Goal: Task Accomplishment & Management: Manage account settings

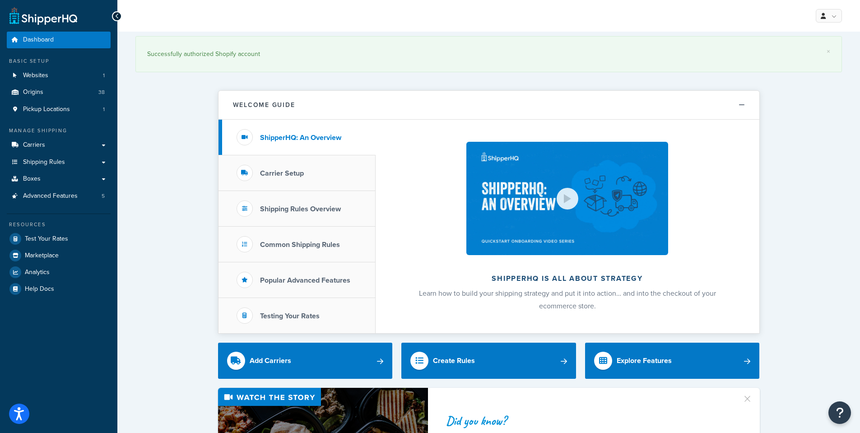
drag, startPoint x: 147, startPoint y: 111, endPoint x: 153, endPoint y: 111, distance: 5.9
click at [41, 163] on span "Shipping Rules" at bounding box center [44, 163] width 42 height 8
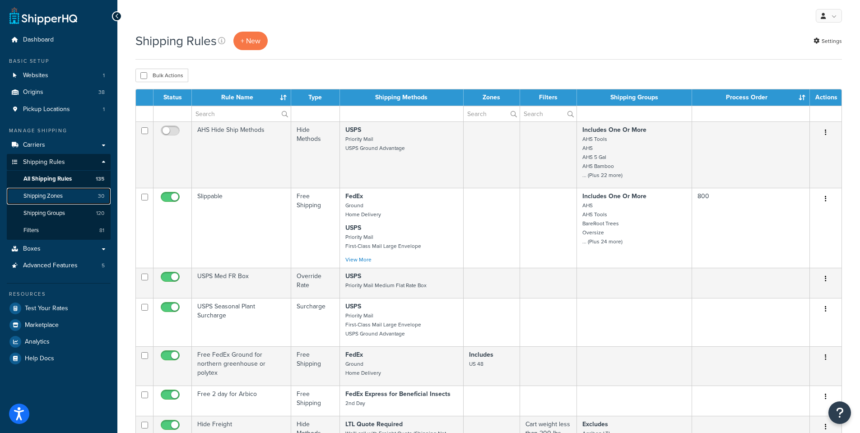
click at [43, 196] on span "Shipping Zones" at bounding box center [42, 196] width 39 height 8
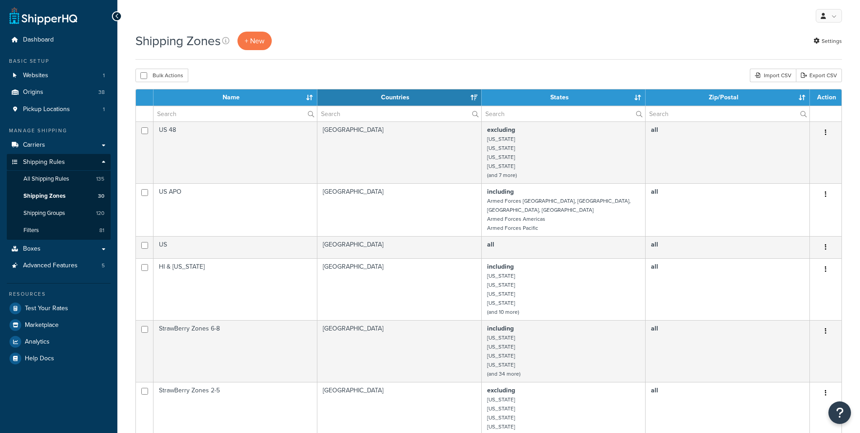
select select "15"
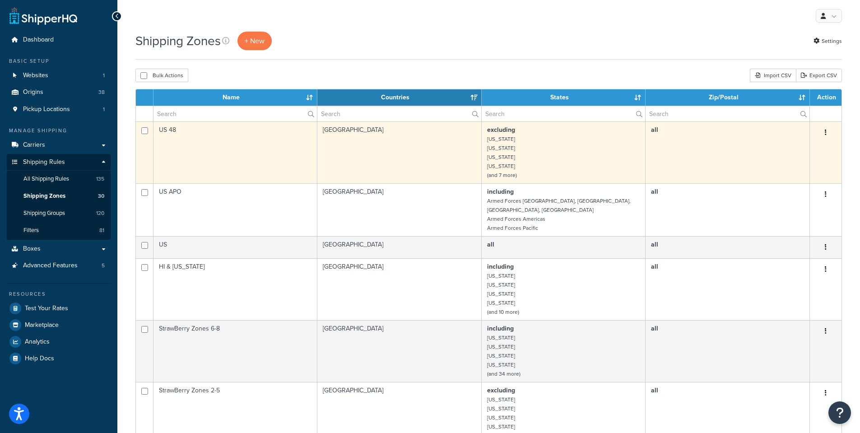
click at [172, 128] on td "US 48" at bounding box center [236, 153] width 164 height 62
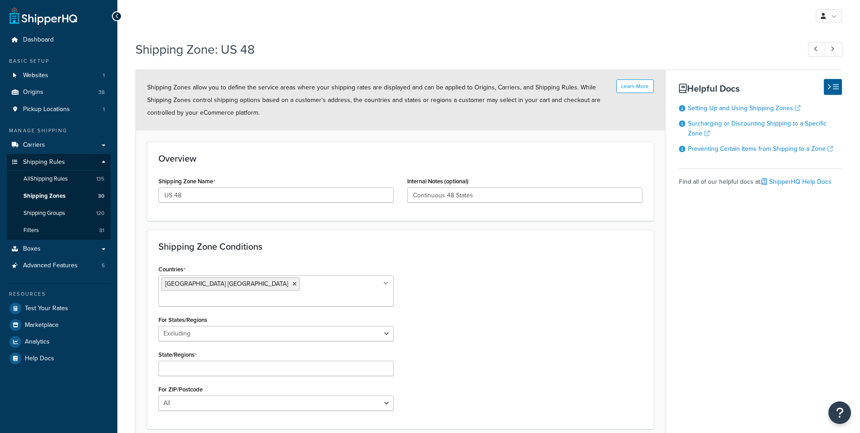
select select "excluding"
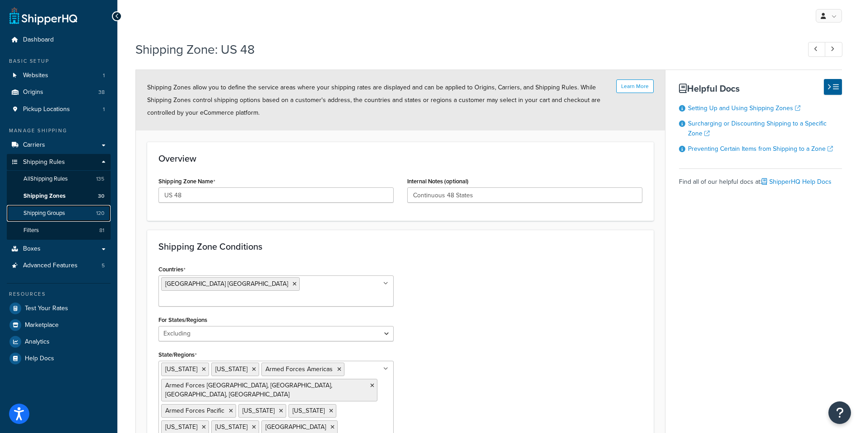
click at [51, 212] on span "Shipping Groups" at bounding box center [44, 214] width 42 height 8
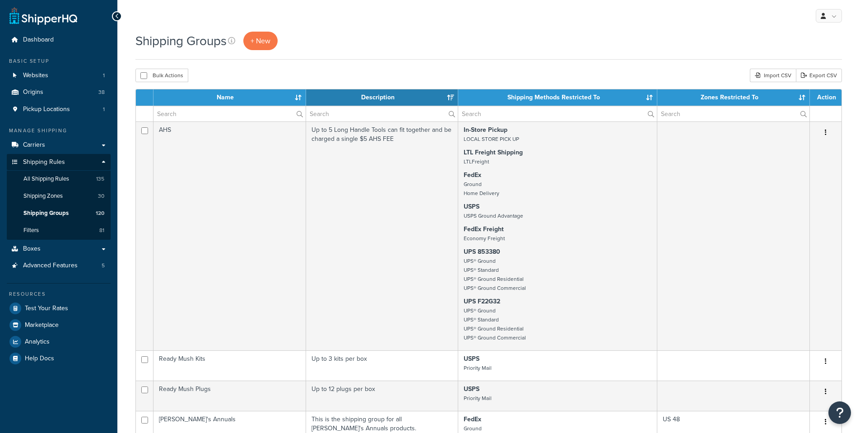
select select "15"
click at [193, 116] on input "text" at bounding box center [230, 113] width 152 height 15
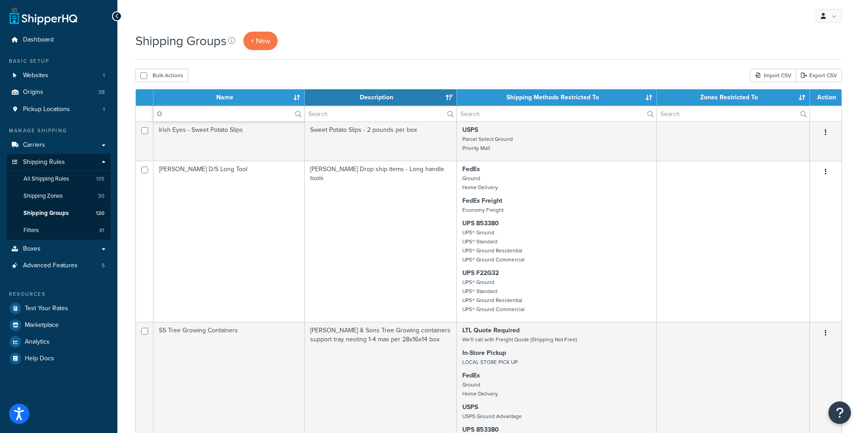
type input "O"
click at [330, 113] on input "text" at bounding box center [381, 113] width 152 height 15
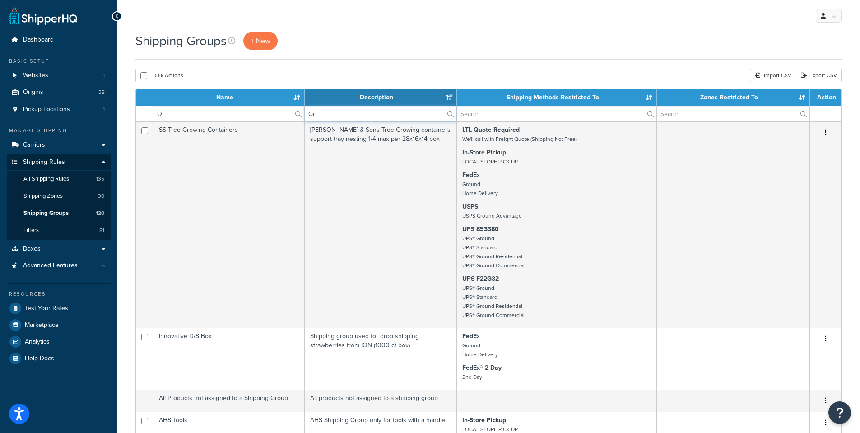
type input "G"
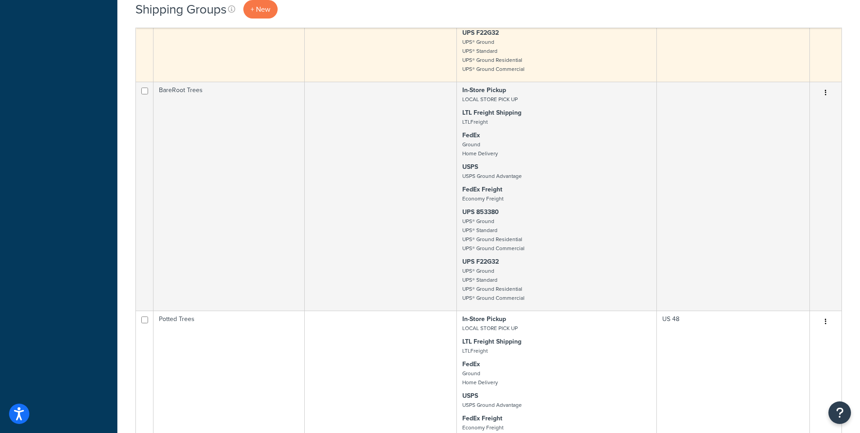
scroll to position [1536, 0]
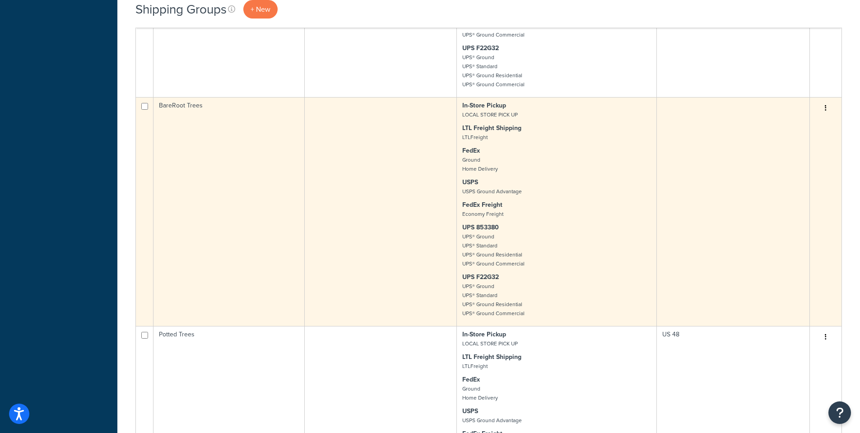
click at [171, 124] on td "BareRoot Trees" at bounding box center [229, 211] width 151 height 229
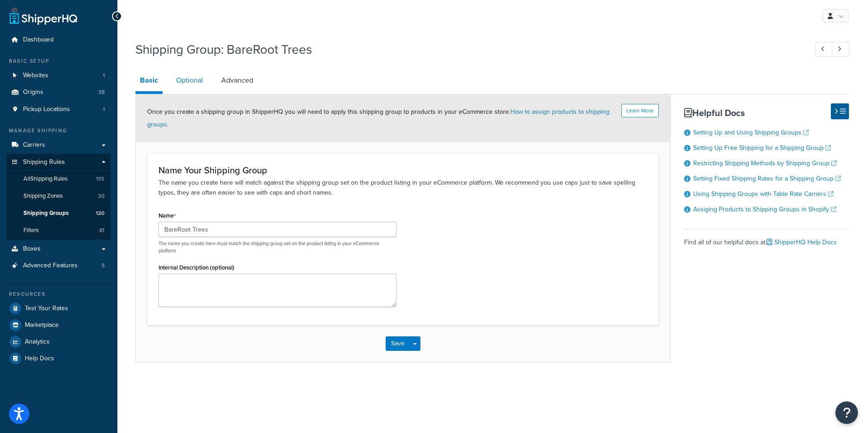
click at [193, 79] on link "Optional" at bounding box center [190, 81] width 36 height 22
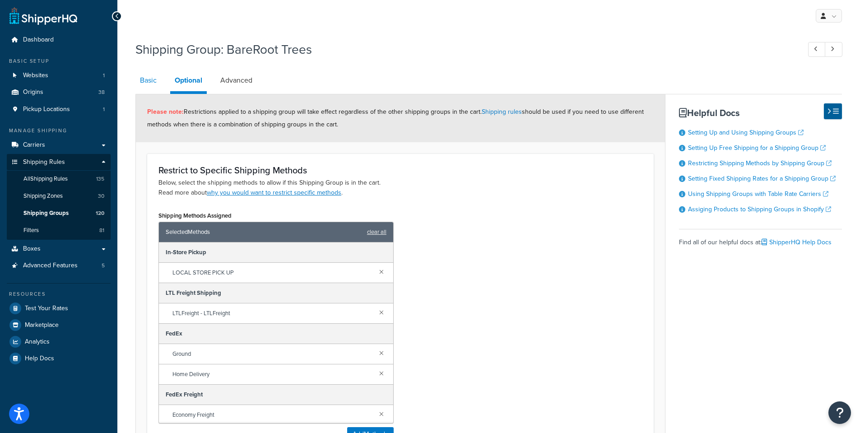
click at [147, 78] on link "Basic" at bounding box center [149, 81] width 26 height 22
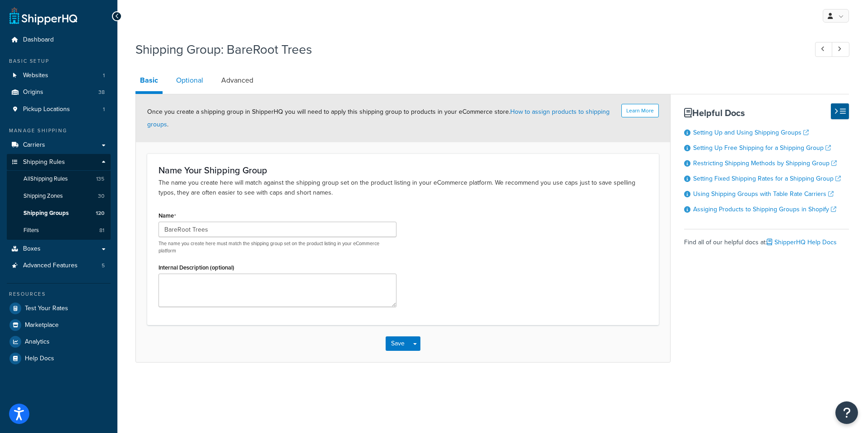
click at [187, 80] on link "Optional" at bounding box center [190, 81] width 36 height 22
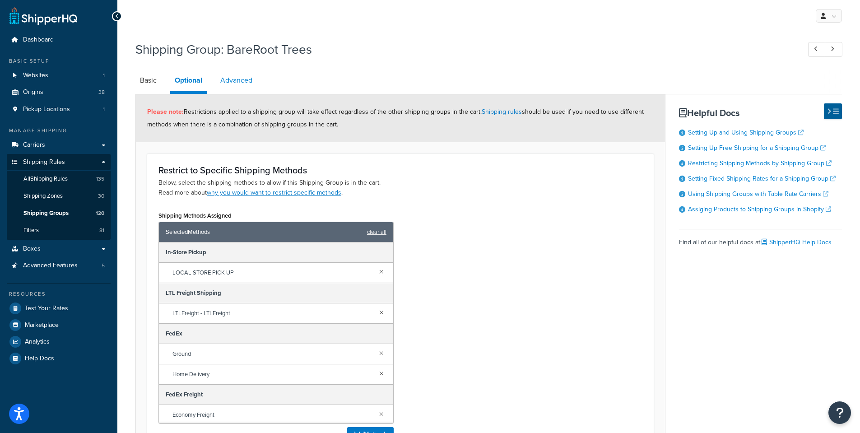
click at [237, 80] on link "Advanced" at bounding box center [236, 81] width 41 height 22
select select "110"
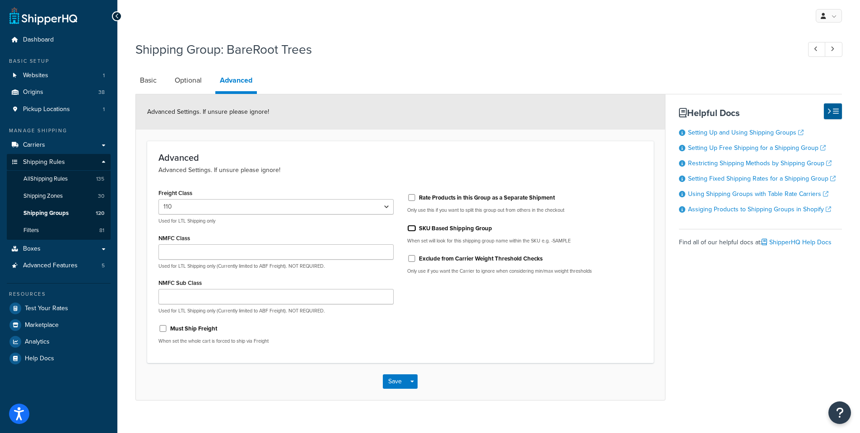
click at [412, 225] on input "SKU Based Shipping Group" at bounding box center [411, 228] width 9 height 7
click at [412, 228] on input "SKU Based Shipping Group" at bounding box center [411, 228] width 9 height 7
checkbox input "false"
click at [139, 81] on link "Basic" at bounding box center [149, 81] width 26 height 22
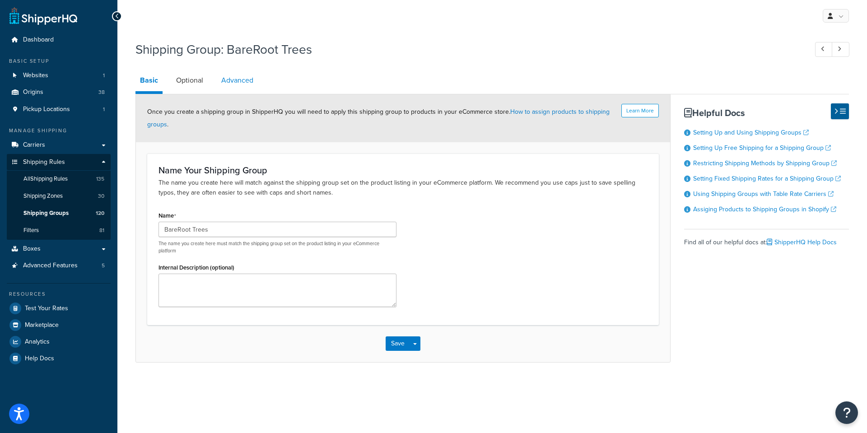
click at [241, 81] on link "Advanced" at bounding box center [237, 81] width 41 height 22
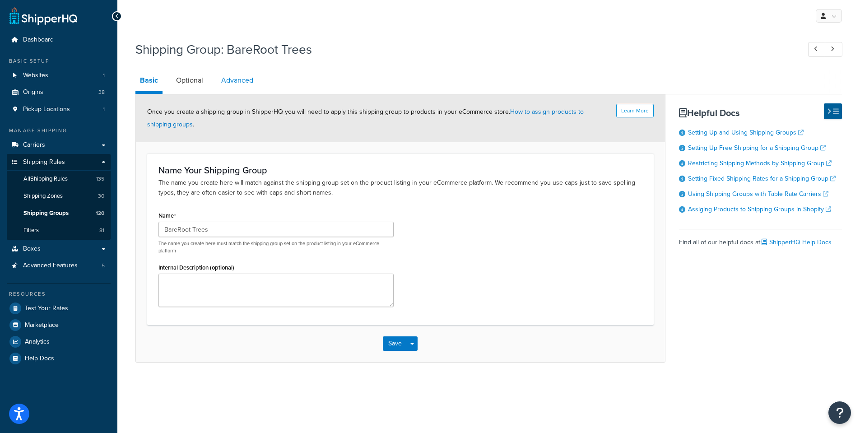
select select "110"
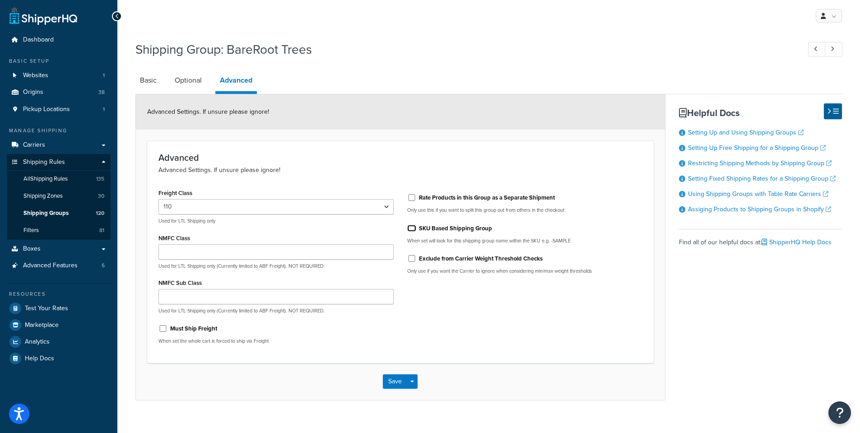
click at [407, 225] on input "SKU Based Shipping Group" at bounding box center [411, 228] width 9 height 7
drag, startPoint x: 411, startPoint y: 229, endPoint x: 308, endPoint y: 174, distance: 116.4
click at [410, 228] on input "SKU Based Shipping Group" at bounding box center [411, 228] width 9 height 7
checkbox input "false"
click at [150, 77] on link "Basic" at bounding box center [149, 81] width 26 height 22
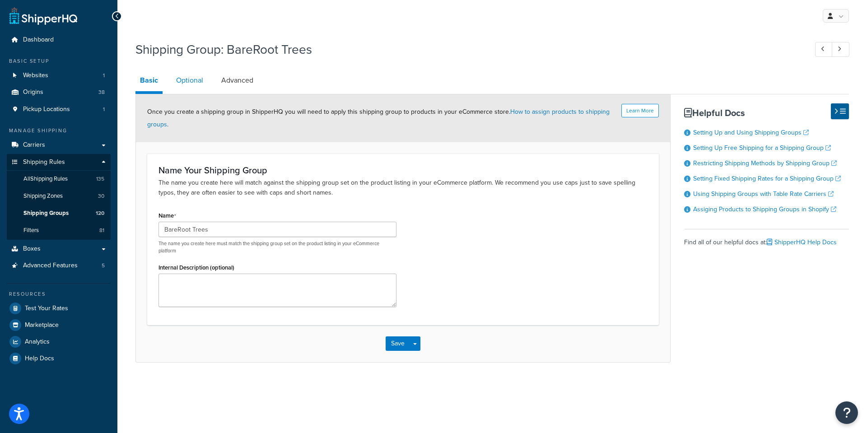
click at [193, 82] on link "Optional" at bounding box center [190, 81] width 36 height 22
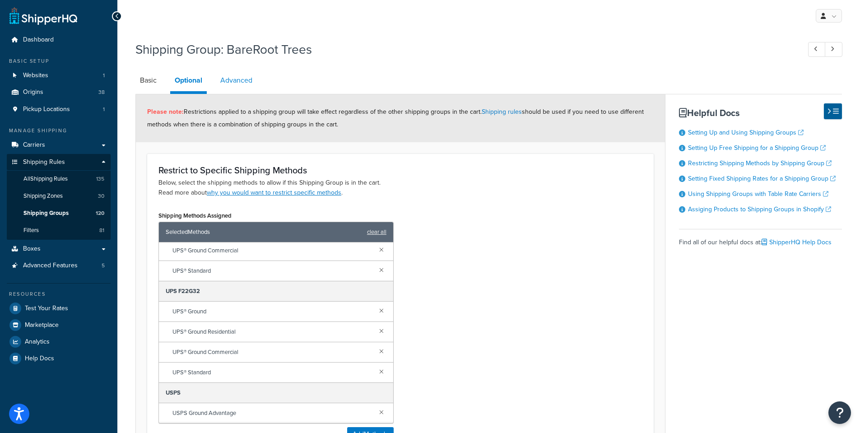
click at [237, 82] on link "Advanced" at bounding box center [236, 81] width 41 height 22
select select "110"
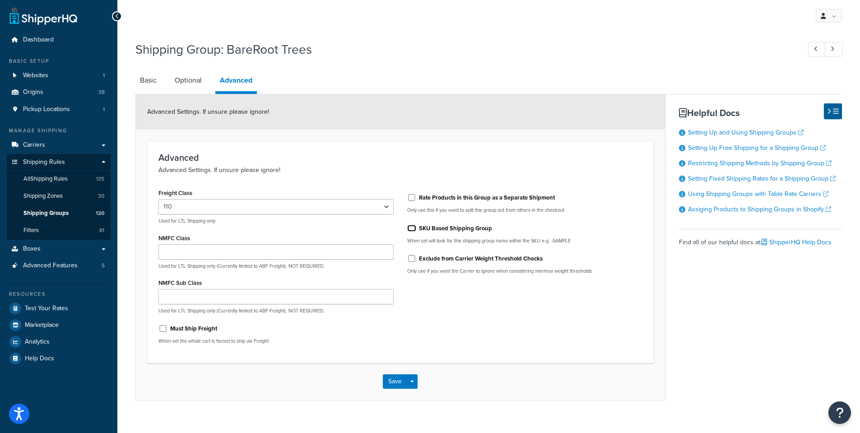
click at [411, 227] on input "SKU Based Shipping Group" at bounding box center [411, 228] width 9 height 7
checkbox input "true"
click at [393, 384] on button "Save" at bounding box center [395, 381] width 24 height 14
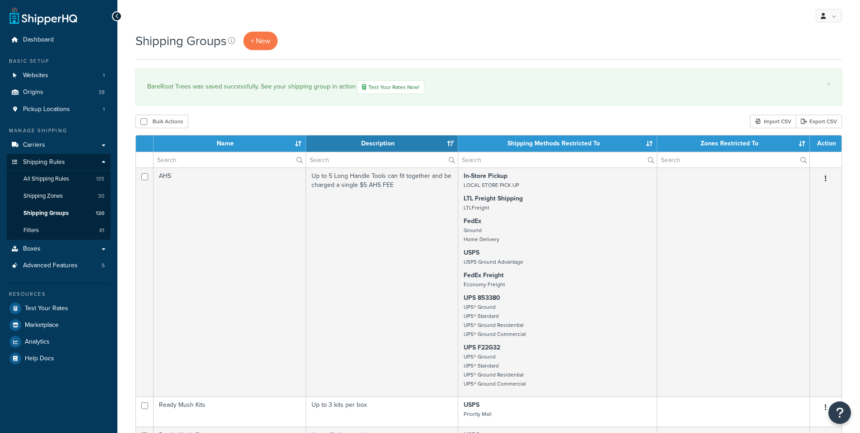
select select "15"
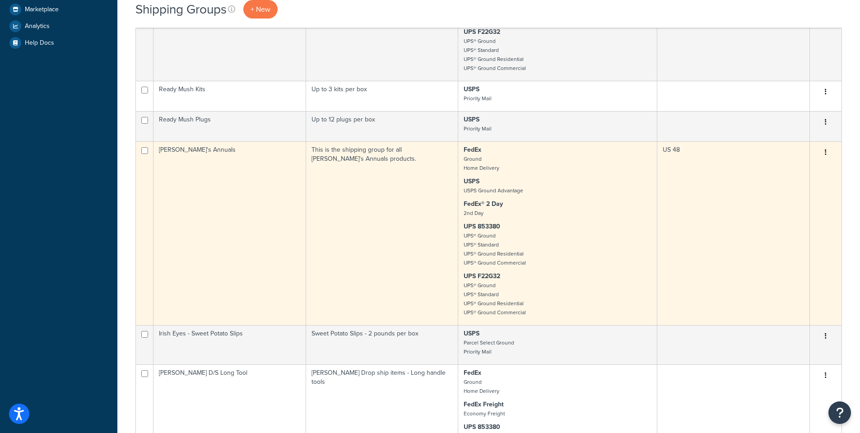
scroll to position [316, 0]
click at [175, 152] on td "[PERSON_NAME]'s Annuals" at bounding box center [230, 233] width 153 height 184
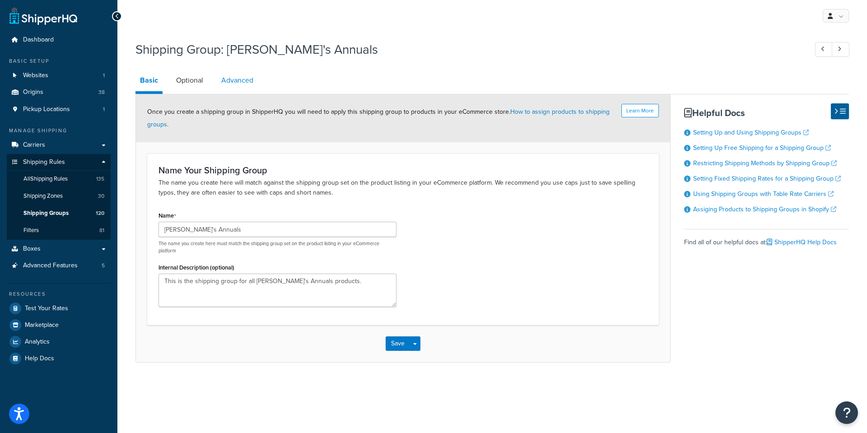
click at [239, 81] on link "Advanced" at bounding box center [237, 81] width 41 height 22
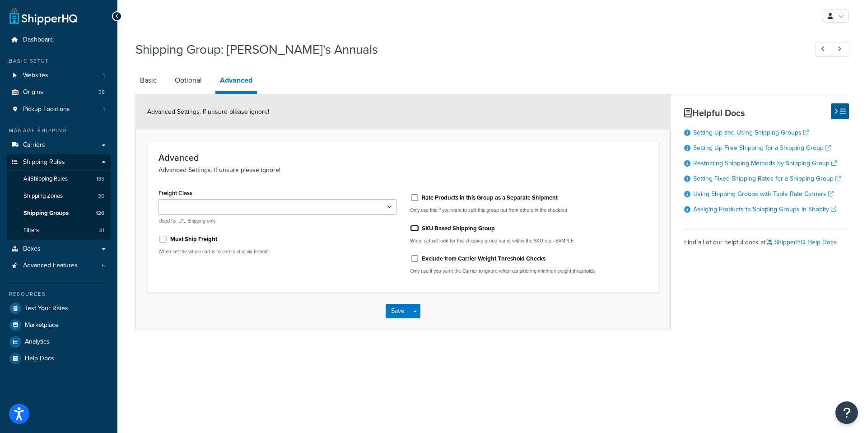
click at [415, 229] on input "SKU Based Shipping Group" at bounding box center [414, 228] width 9 height 7
checkbox input "true"
click at [397, 315] on button "Save" at bounding box center [398, 311] width 24 height 14
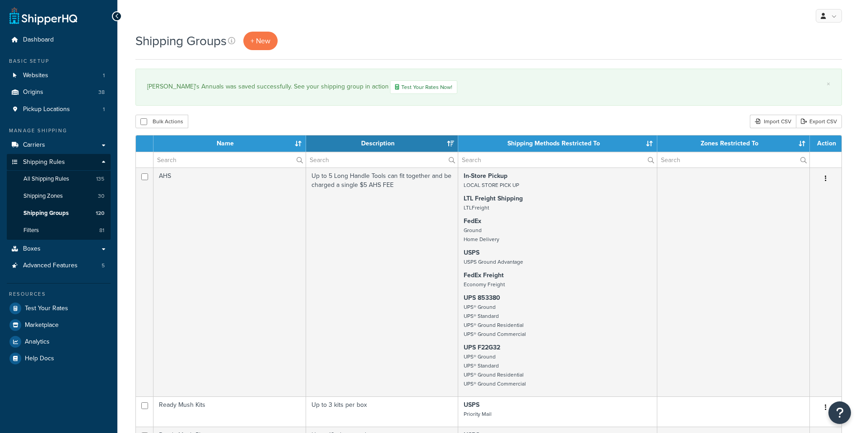
select select "15"
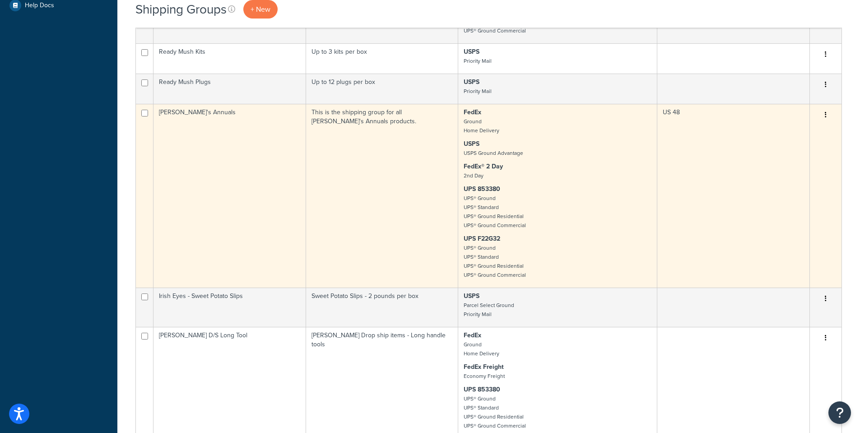
scroll to position [361, 0]
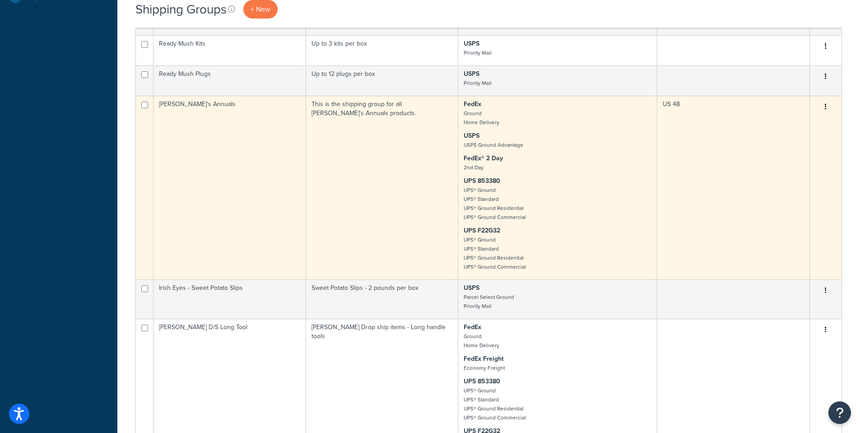
click at [185, 105] on td "[PERSON_NAME]'s Annuals" at bounding box center [230, 188] width 153 height 184
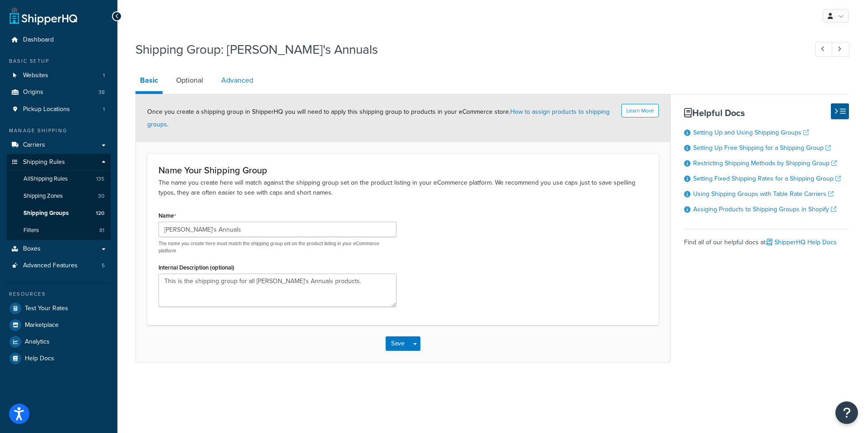
click at [244, 80] on link "Advanced" at bounding box center [237, 81] width 41 height 22
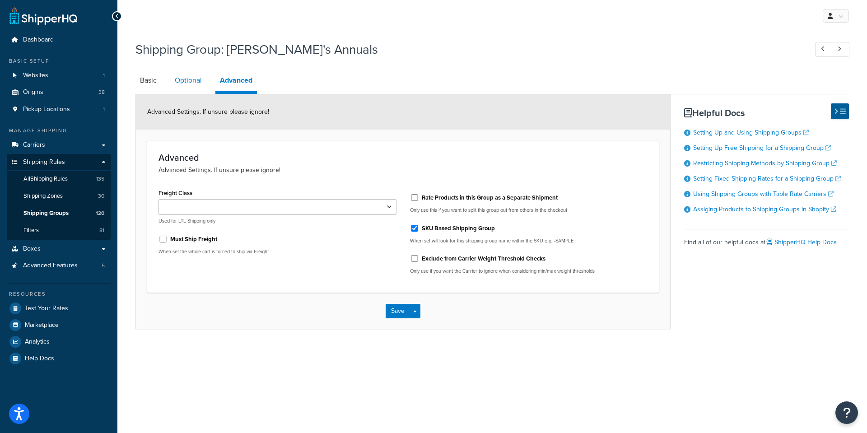
click at [192, 79] on link "Optional" at bounding box center [188, 81] width 36 height 22
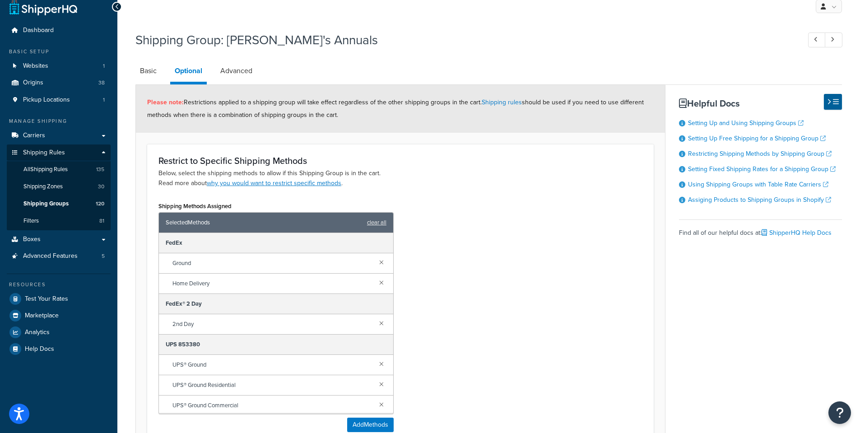
scroll to position [7, 0]
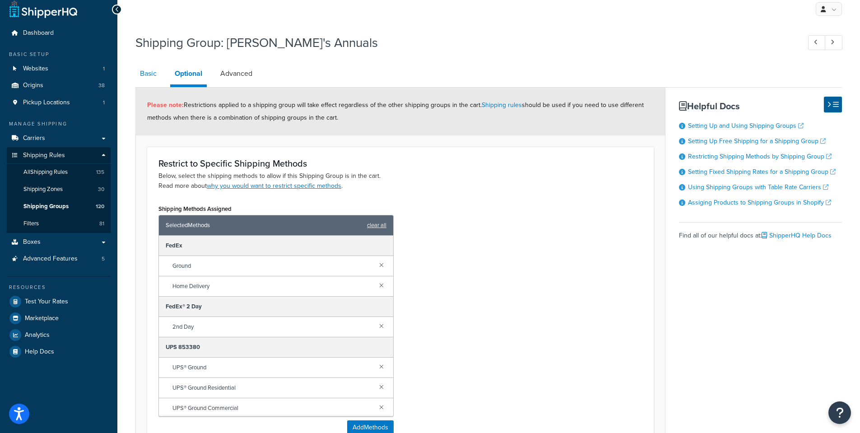
click at [148, 74] on link "Basic" at bounding box center [149, 74] width 26 height 22
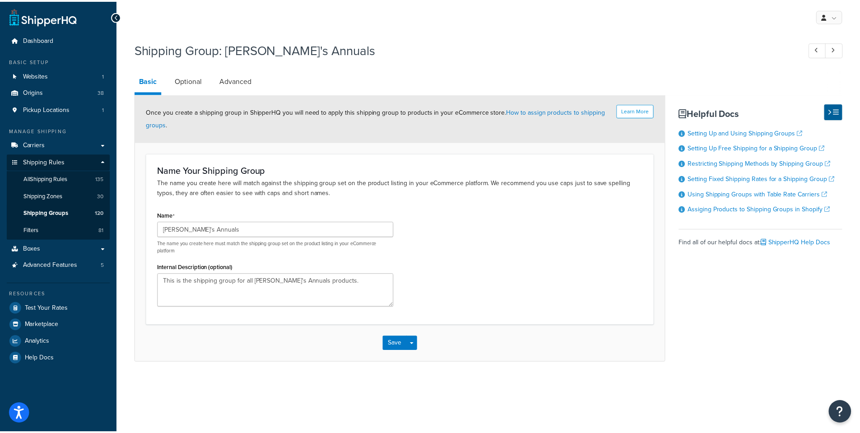
scroll to position [7, 0]
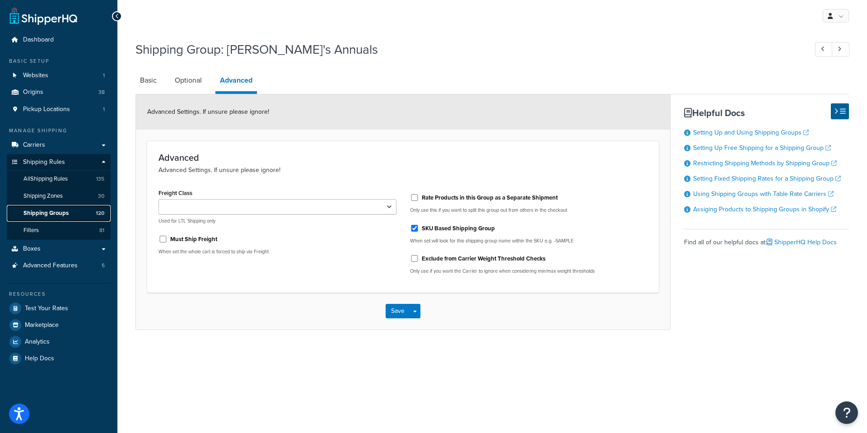
click at [37, 214] on span "Shipping Groups" at bounding box center [45, 214] width 45 height 8
click at [397, 317] on button "Save" at bounding box center [398, 311] width 24 height 14
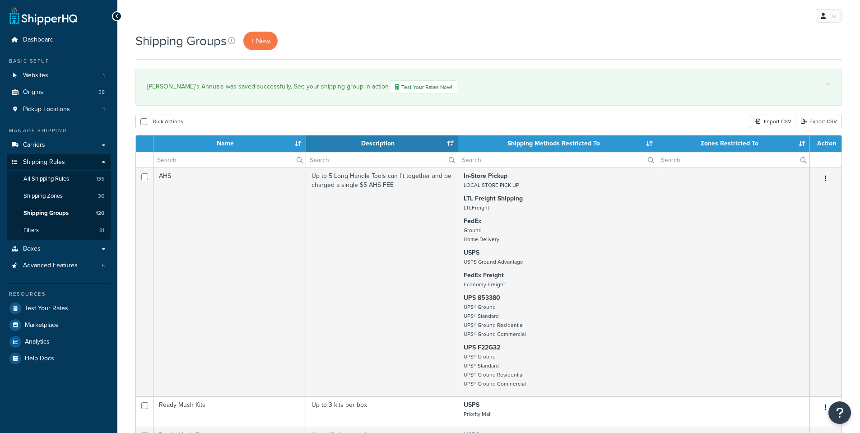
select select "15"
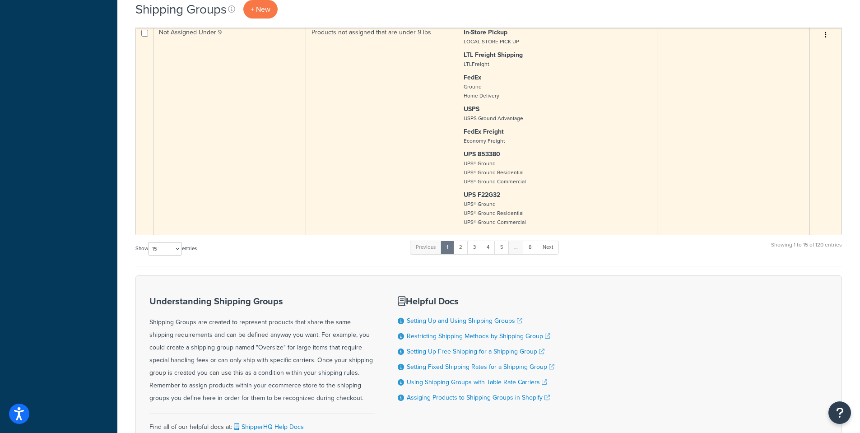
scroll to position [2033, 0]
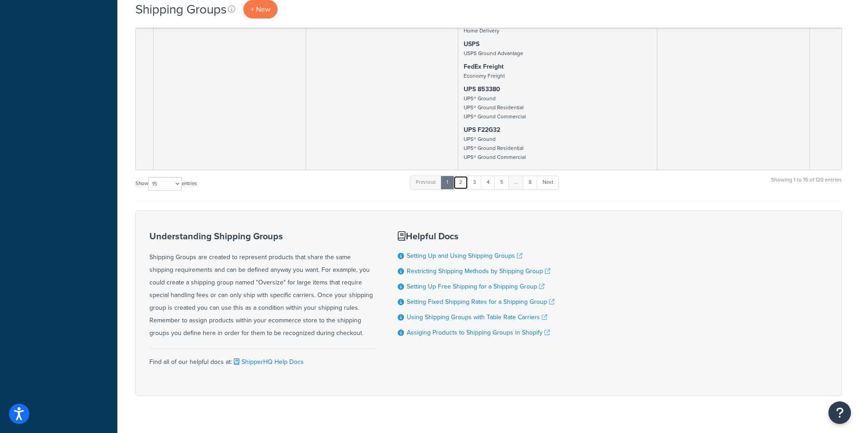
click at [460, 189] on link "2" at bounding box center [461, 183] width 15 height 14
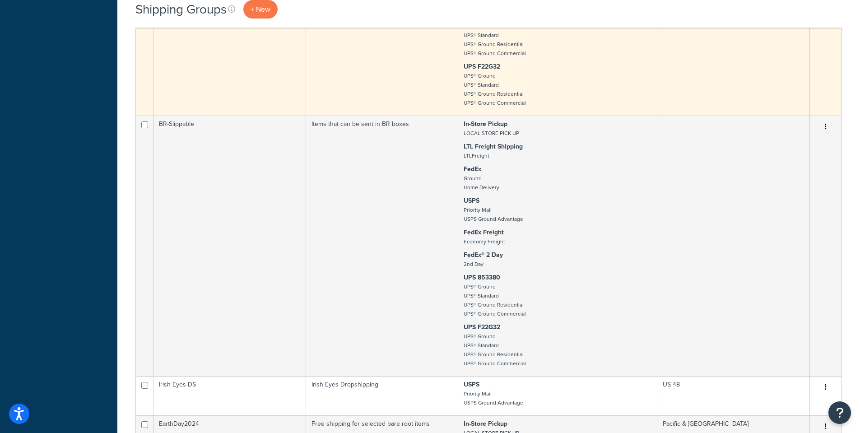
scroll to position [1024, 0]
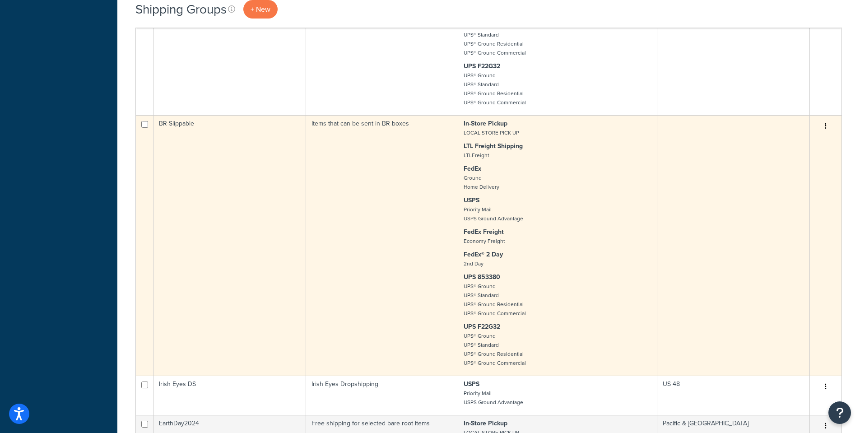
click at [172, 135] on td "BR-Slippable" at bounding box center [230, 245] width 153 height 261
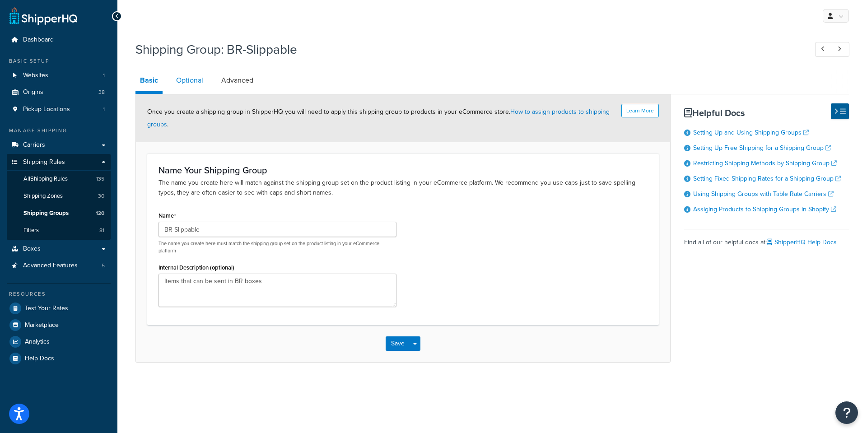
click at [185, 83] on link "Optional" at bounding box center [190, 81] width 36 height 22
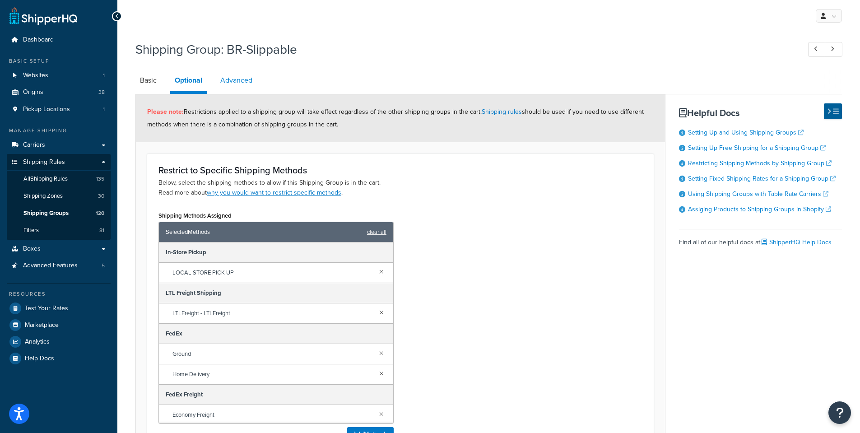
click at [238, 82] on link "Advanced" at bounding box center [236, 81] width 41 height 22
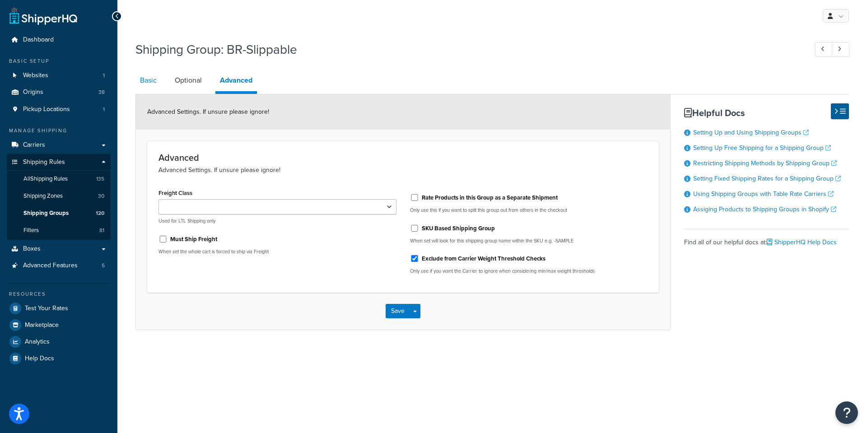
click at [144, 79] on link "Basic" at bounding box center [149, 81] width 26 height 22
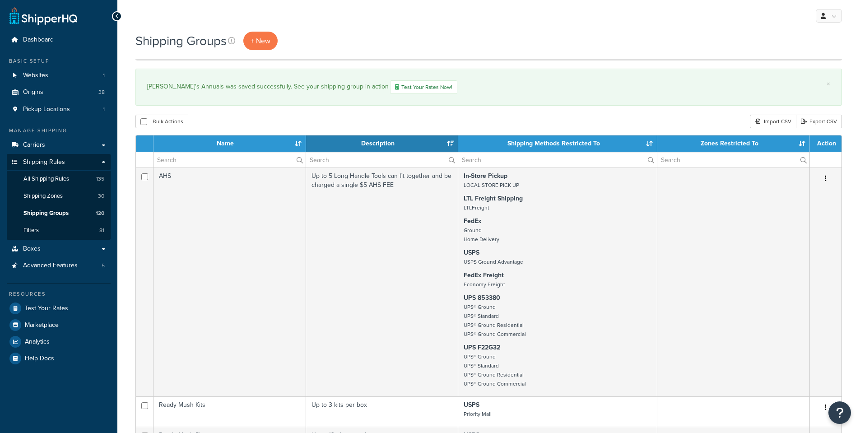
select select "15"
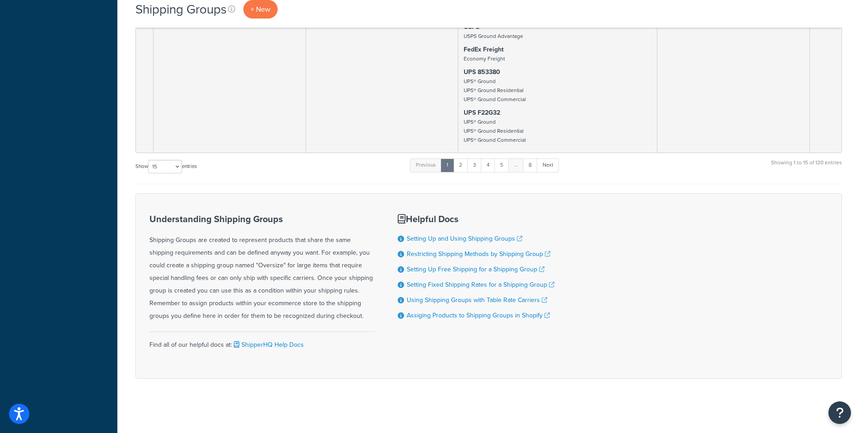
scroll to position [2063, 0]
click at [462, 172] on link "2" at bounding box center [461, 166] width 15 height 14
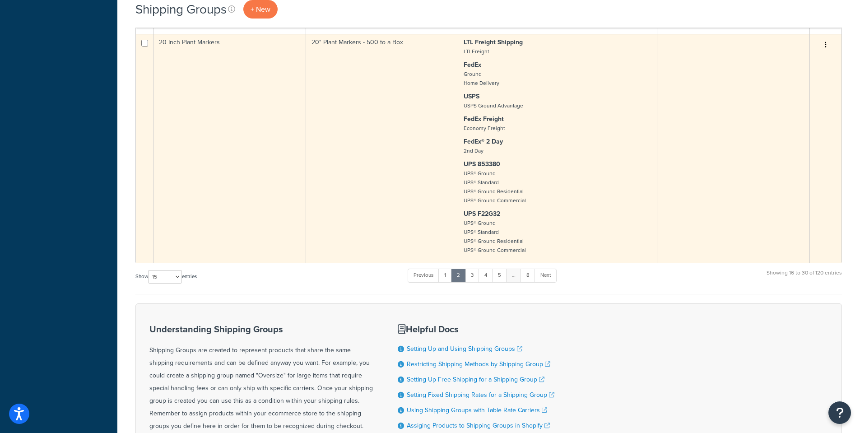
scroll to position [2258, 0]
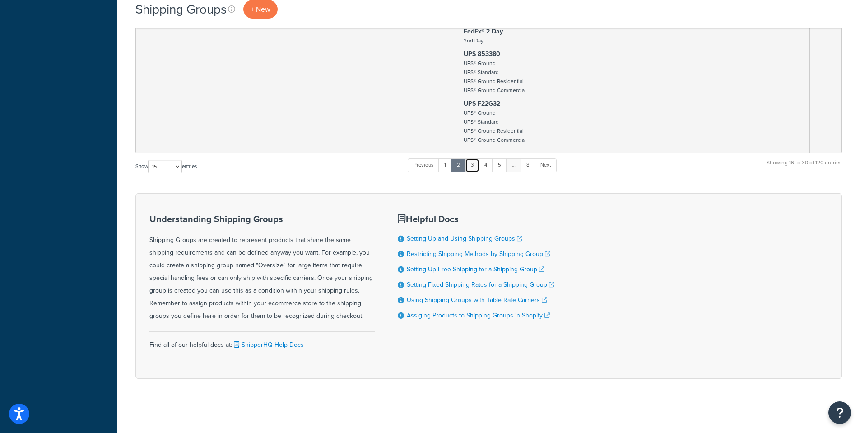
click at [474, 172] on link "3" at bounding box center [472, 166] width 14 height 14
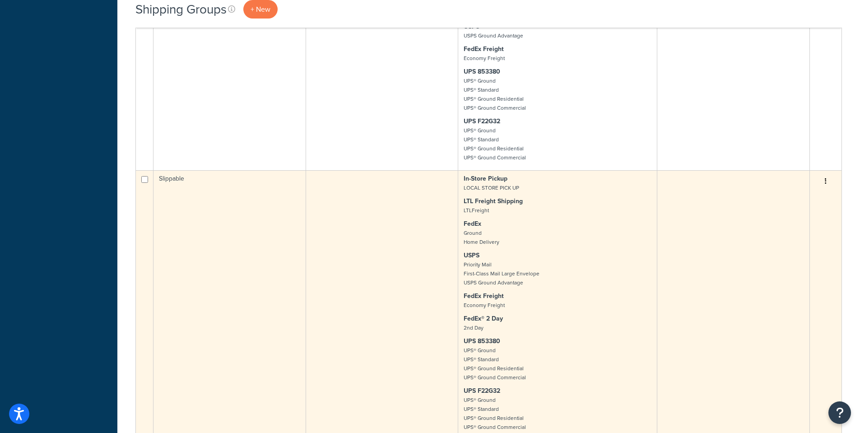
scroll to position [742, 0]
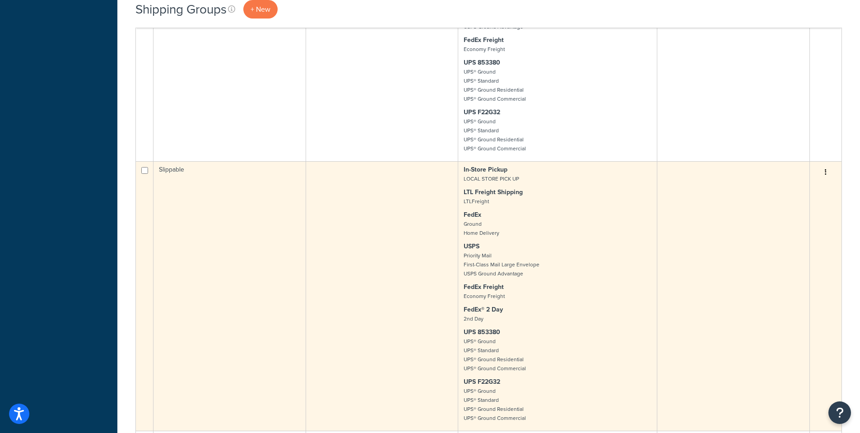
click at [176, 178] on td "Slippable" at bounding box center [230, 296] width 153 height 270
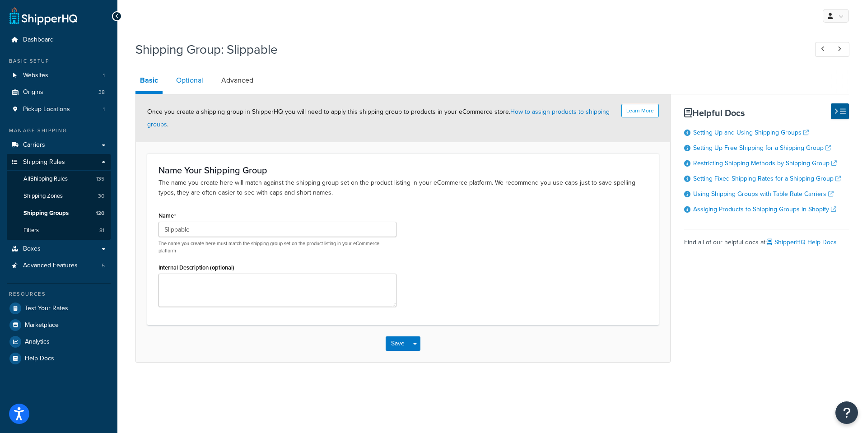
click at [193, 79] on link "Optional" at bounding box center [190, 81] width 36 height 22
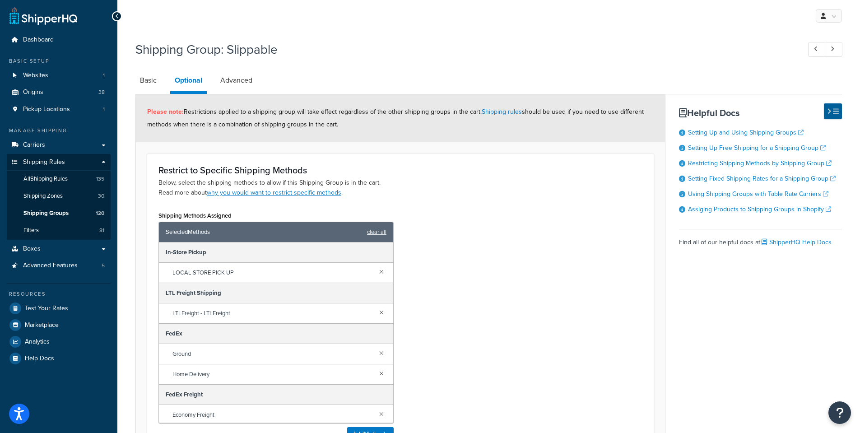
drag, startPoint x: 240, startPoint y: 77, endPoint x: 273, endPoint y: 84, distance: 33.4
click at [241, 76] on link "Advanced" at bounding box center [236, 81] width 41 height 22
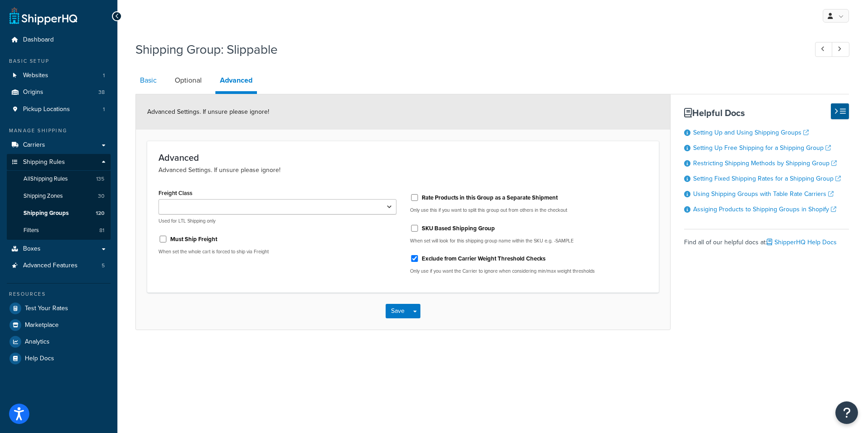
click at [152, 82] on link "Basic" at bounding box center [149, 81] width 26 height 22
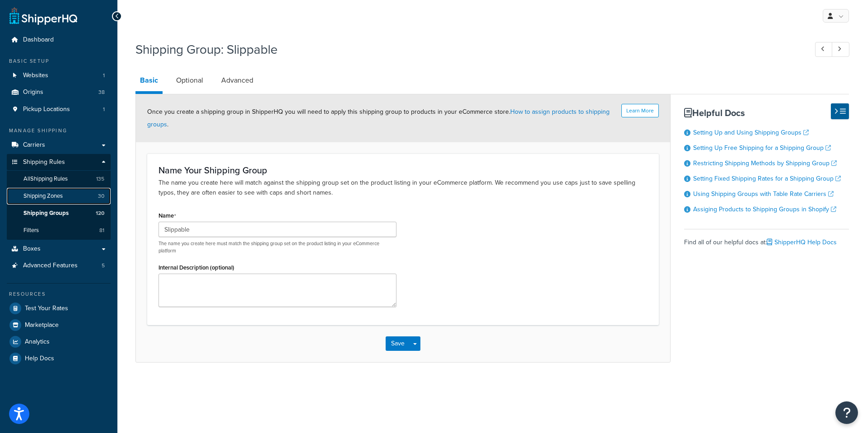
click at [45, 197] on span "Shipping Zones" at bounding box center [42, 196] width 39 height 8
click at [35, 195] on span "Shipping Zones" at bounding box center [42, 196] width 39 height 8
